Goal: Check status: Check status

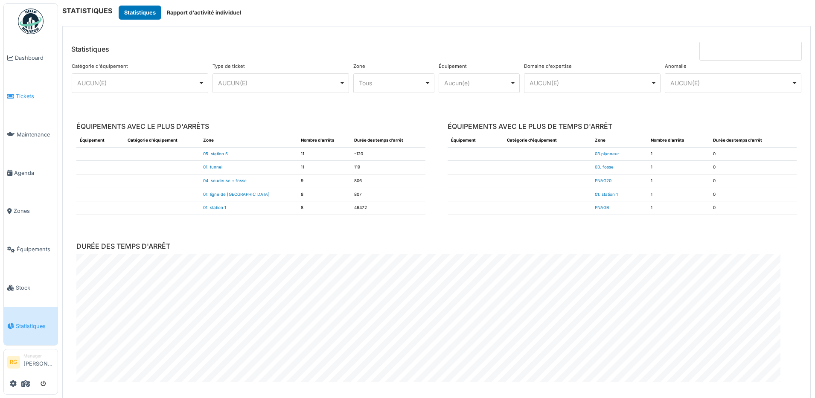
scroll to position [470, 0]
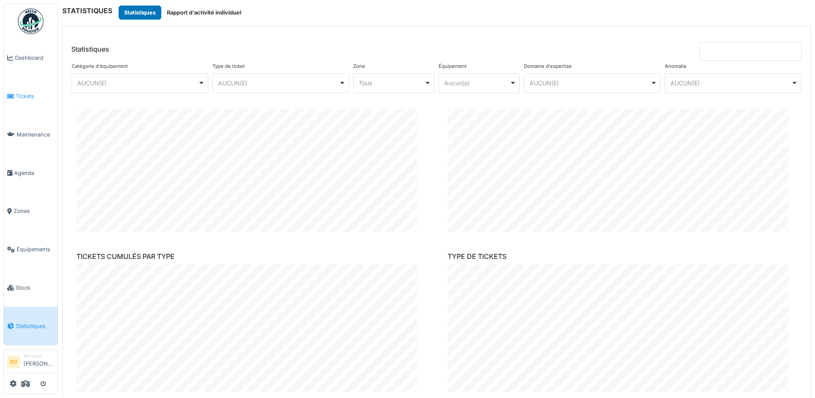
click at [23, 96] on span "Tickets" at bounding box center [35, 96] width 38 height 8
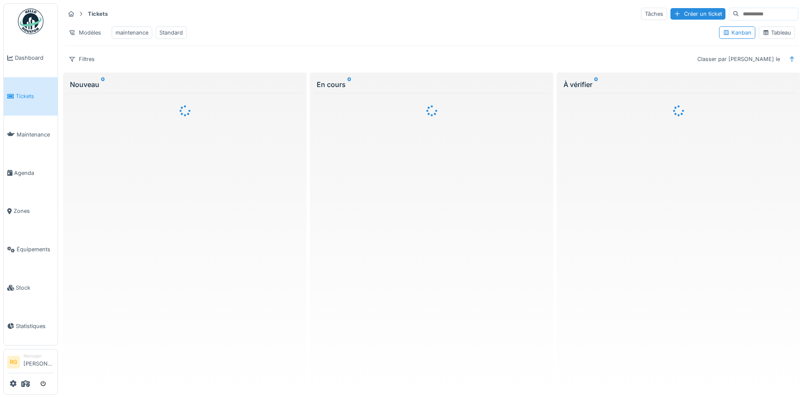
click at [779, 37] on div "Tableau" at bounding box center [777, 33] width 29 height 8
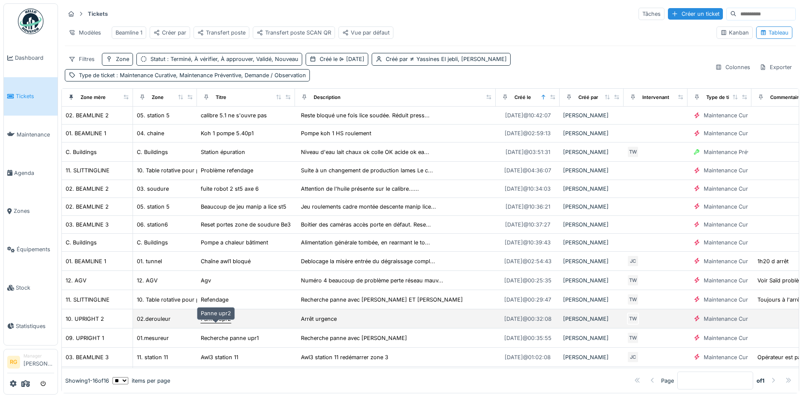
click at [220, 323] on div "Panne upr2" at bounding box center [216, 319] width 30 height 8
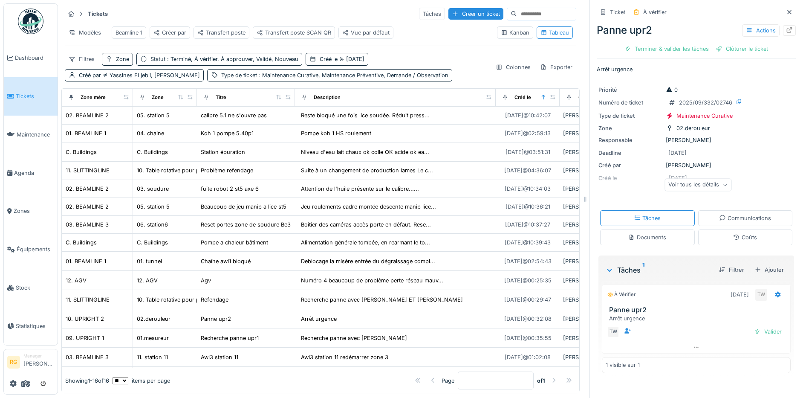
scroll to position [8, 0]
click at [645, 233] on div "Documents" at bounding box center [648, 237] width 38 height 8
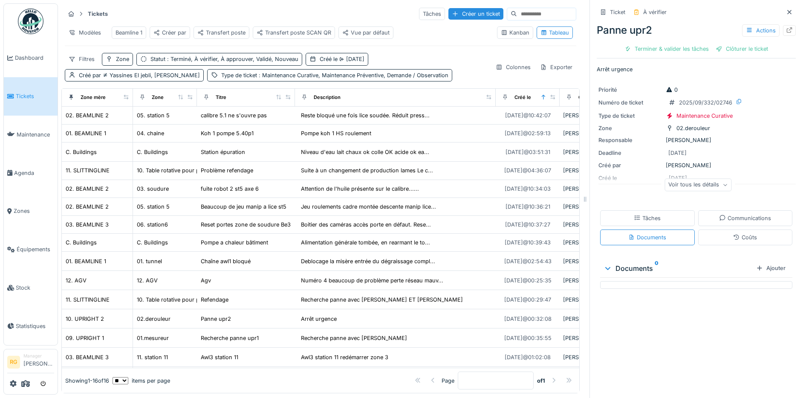
click at [647, 214] on div "Tâches" at bounding box center [647, 218] width 27 height 8
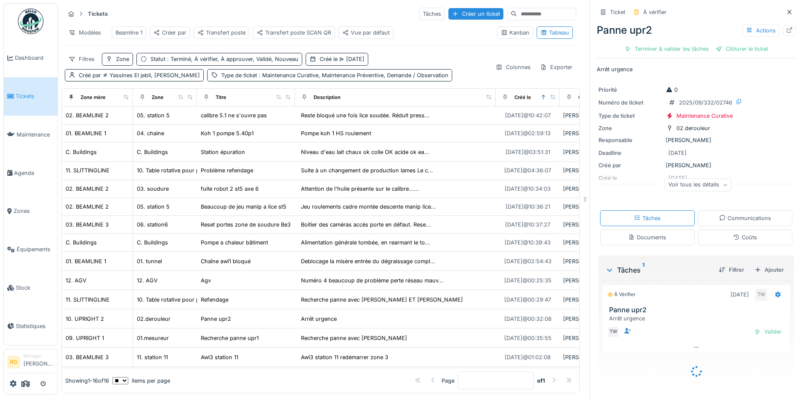
click at [723, 183] on icon at bounding box center [725, 185] width 5 height 4
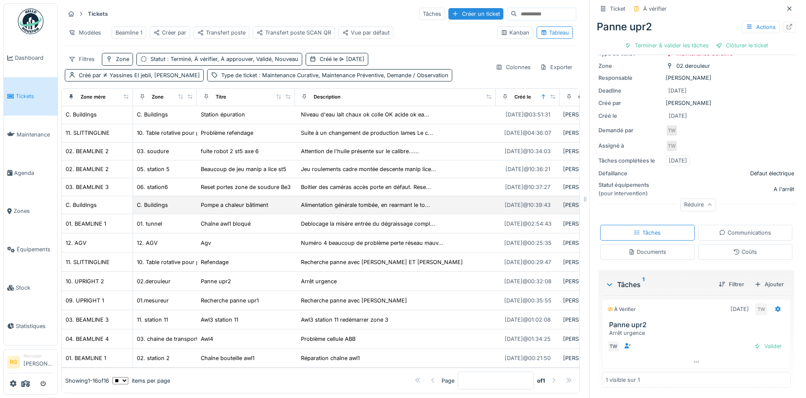
scroll to position [62, 0]
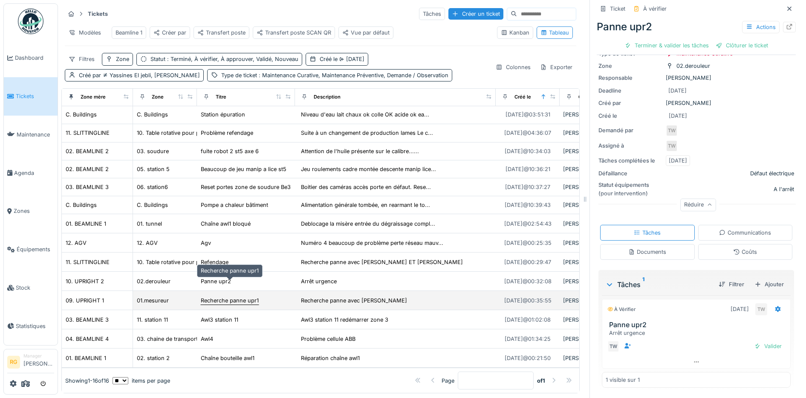
click at [226, 296] on div "Recherche panne upr1" at bounding box center [230, 300] width 58 height 8
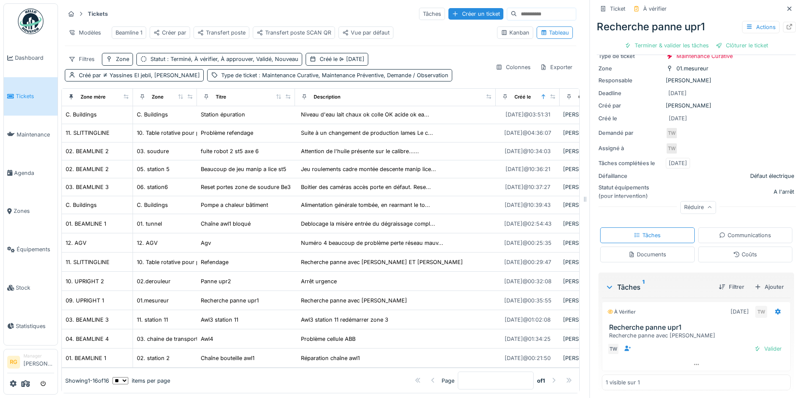
scroll to position [62, 0]
click at [645, 248] on div "Documents" at bounding box center [648, 252] width 38 height 8
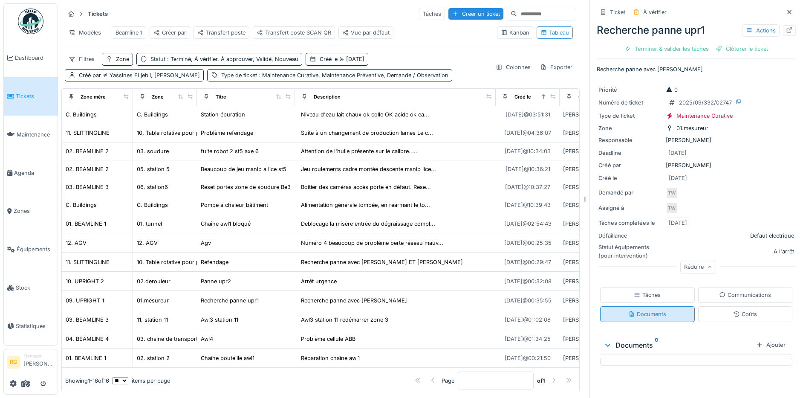
scroll to position [0, 0]
click at [640, 291] on div "Tâches" at bounding box center [647, 295] width 27 height 8
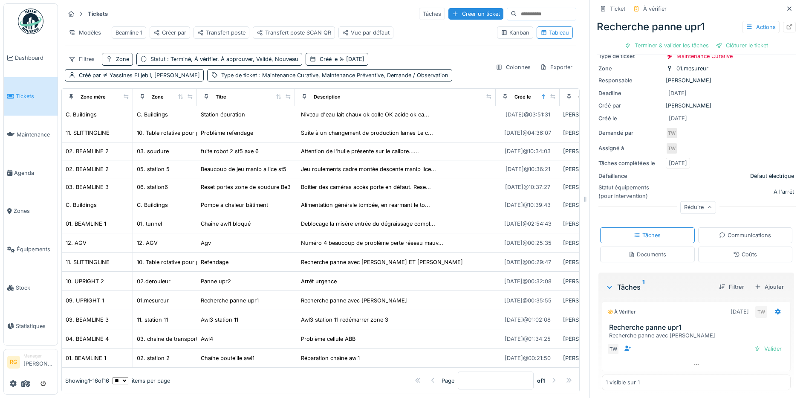
scroll to position [62, 0]
click at [659, 244] on div "Documents" at bounding box center [647, 252] width 95 height 16
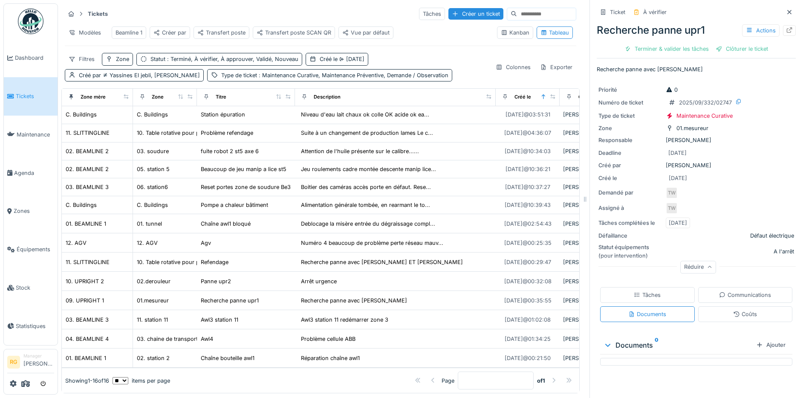
click at [647, 291] on div "Tâches" at bounding box center [647, 295] width 27 height 8
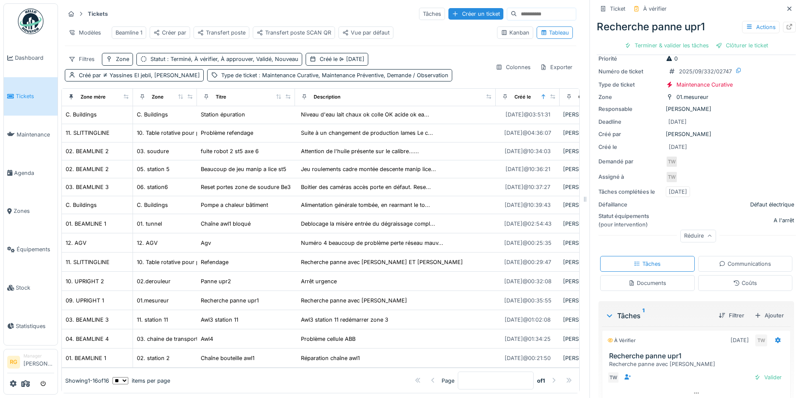
scroll to position [62, 0]
